Goal: Navigation & Orientation: Understand site structure

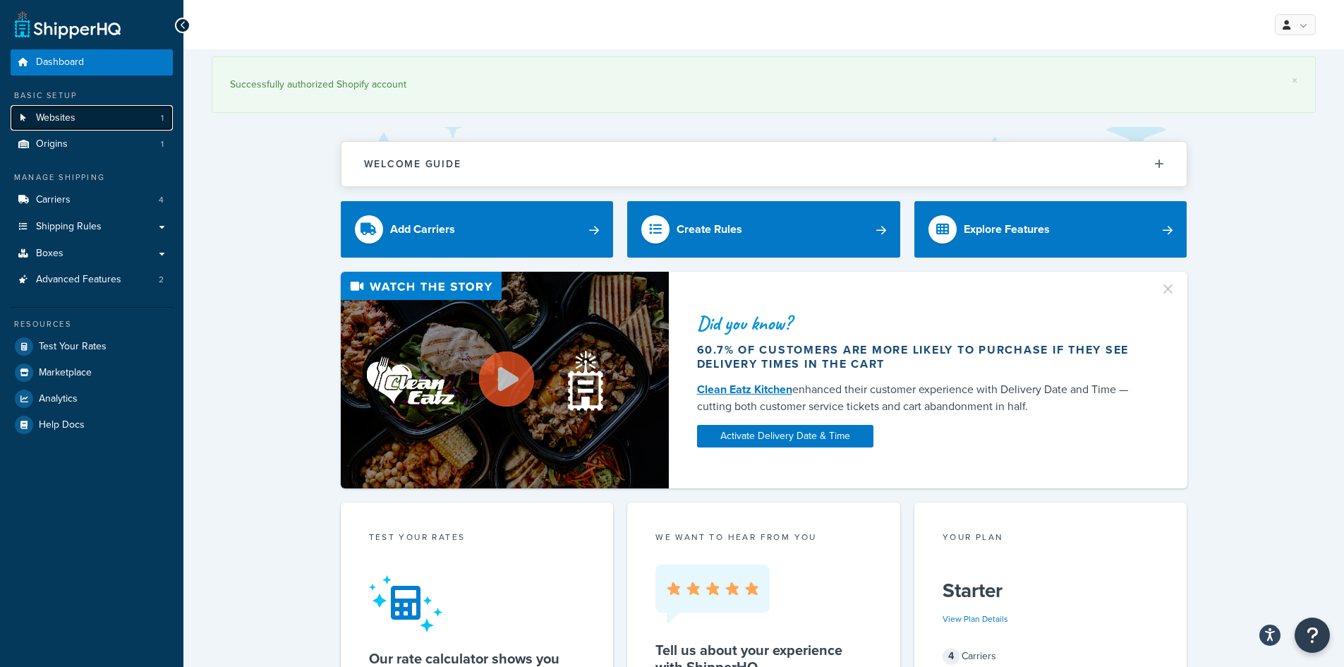
click at [63, 122] on span "Websites" at bounding box center [56, 118] width 40 height 12
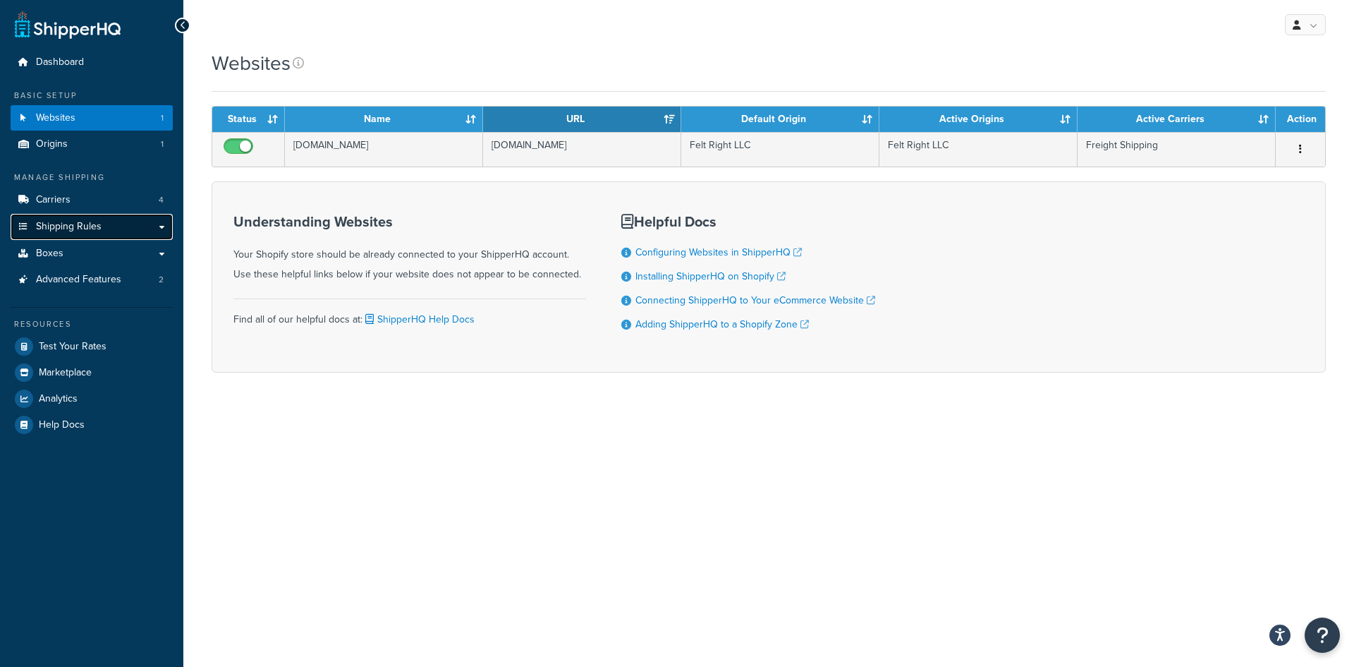
click at [77, 228] on span "Shipping Rules" at bounding box center [69, 227] width 66 height 12
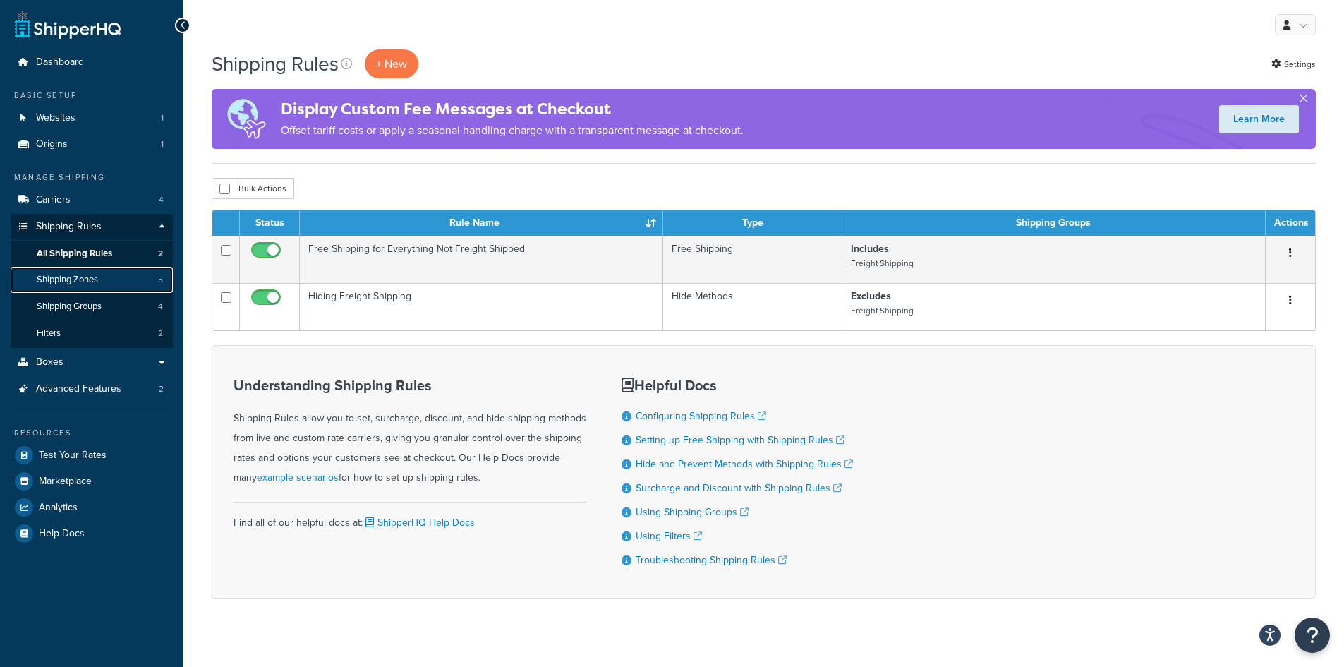
click at [95, 278] on span "Shipping Zones" at bounding box center [67, 280] width 61 height 12
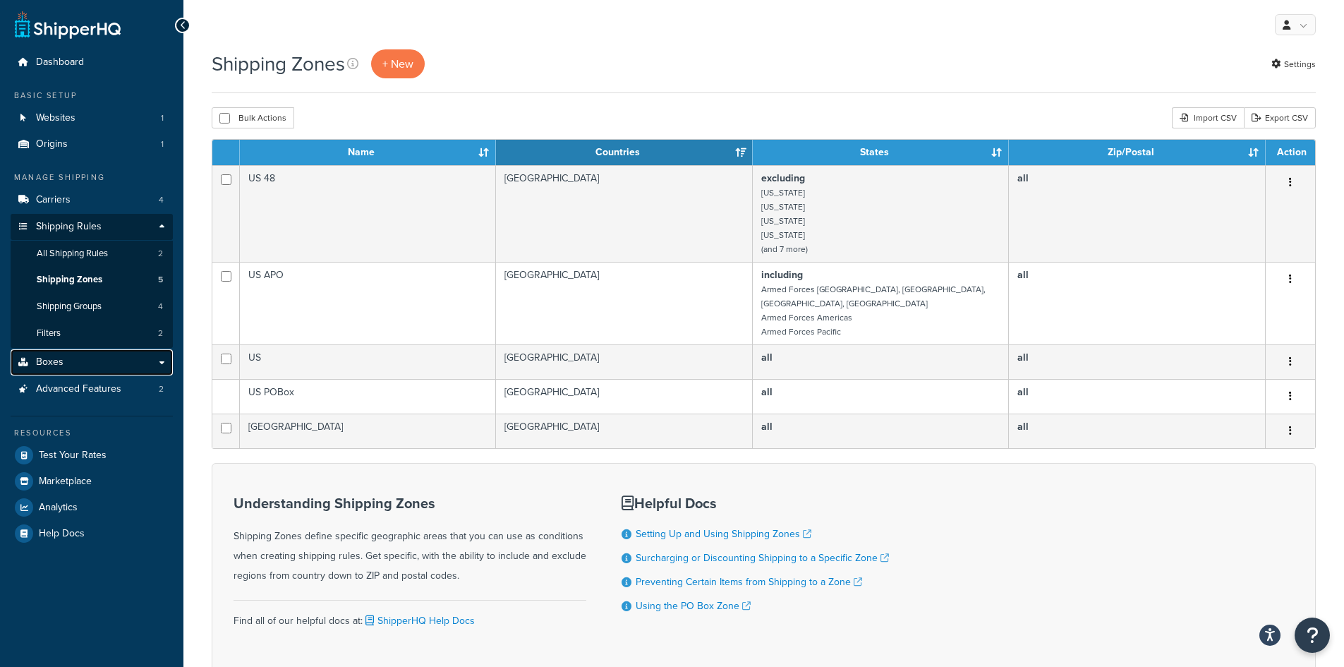
click at [126, 369] on link "Boxes" at bounding box center [92, 362] width 162 height 26
